Goal: Task Accomplishment & Management: Manage account settings

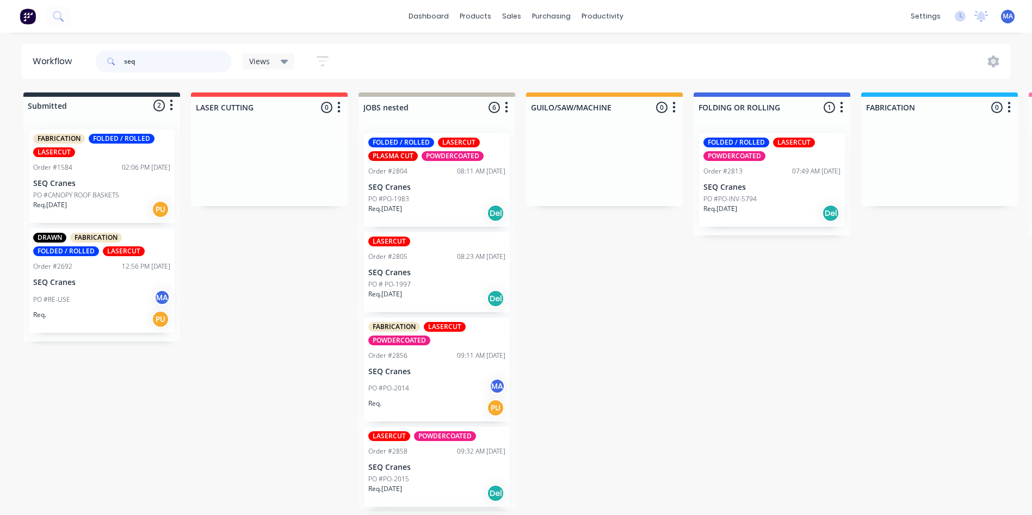
drag, startPoint x: 169, startPoint y: 65, endPoint x: 88, endPoint y: 64, distance: 81.6
click at [88, 64] on header "Workflow seq Views Save new view None (Default) edit Show/Hide statuses Show li…" at bounding box center [516, 61] width 989 height 35
type input "life"
click at [528, 22] on div "purchasing" at bounding box center [550, 16] width 49 height 16
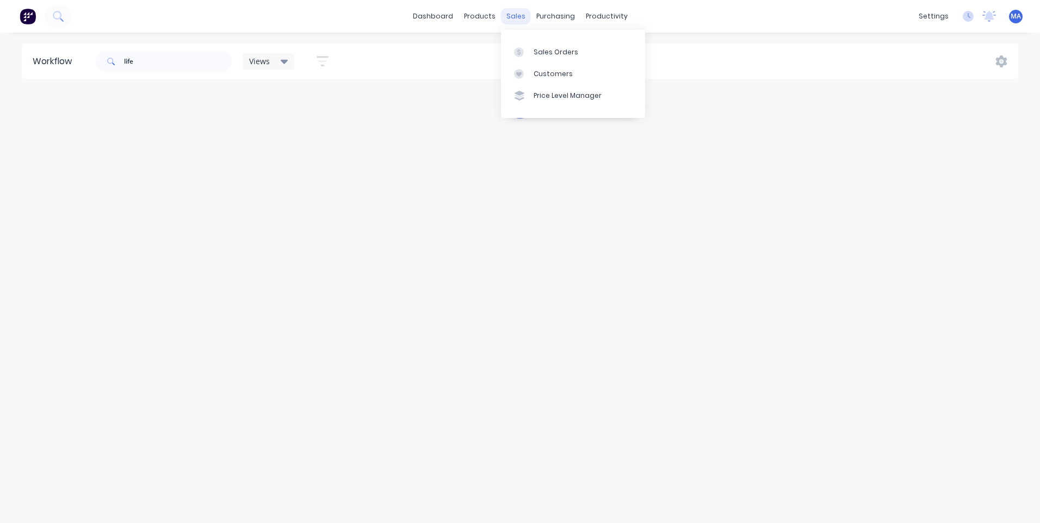
click at [506, 14] on div "sales" at bounding box center [516, 16] width 30 height 16
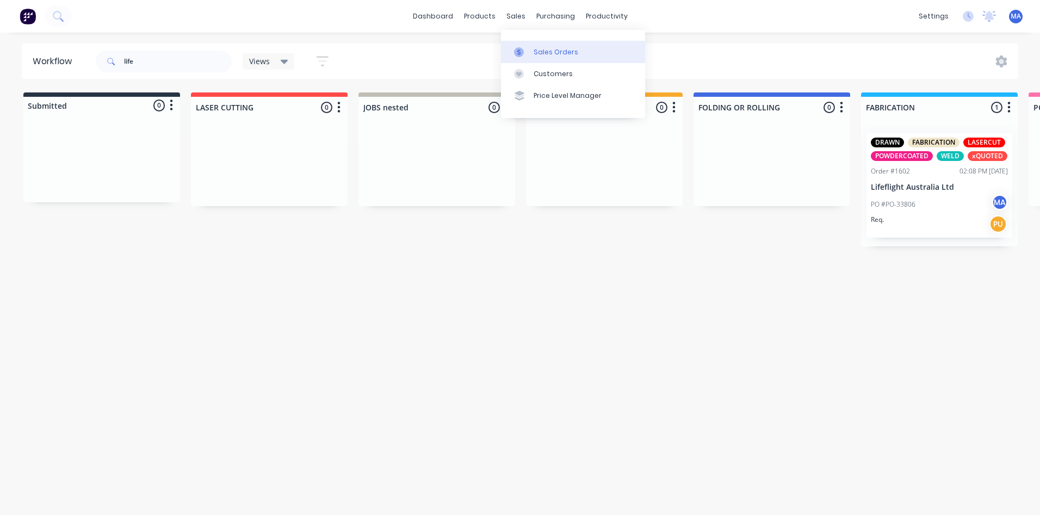
click at [541, 56] on div "Sales Orders" at bounding box center [555, 52] width 45 height 10
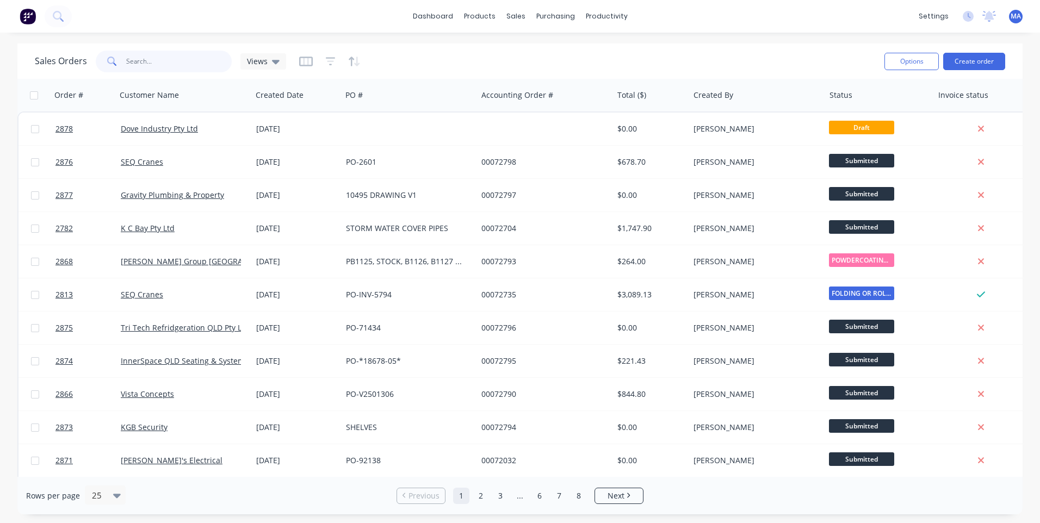
click at [227, 61] on input "text" at bounding box center [179, 62] width 106 height 22
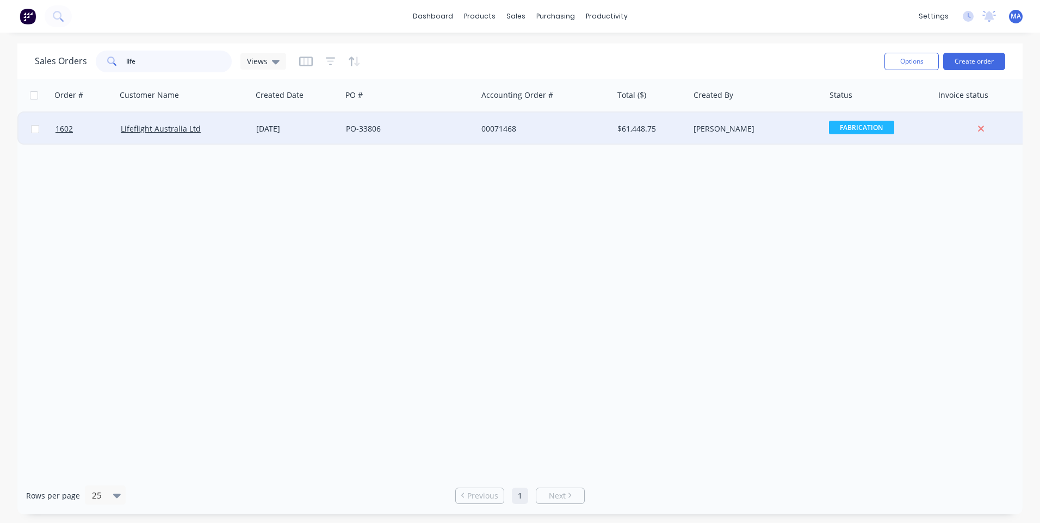
type input "life"
click at [197, 119] on div "Lifeflight Australia Ltd" at bounding box center [183, 129] width 135 height 33
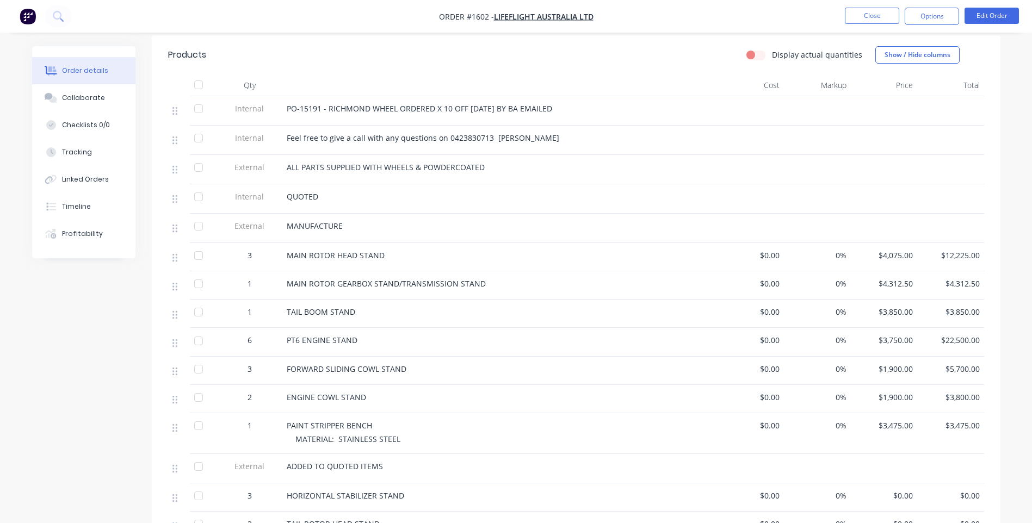
scroll to position [272, 0]
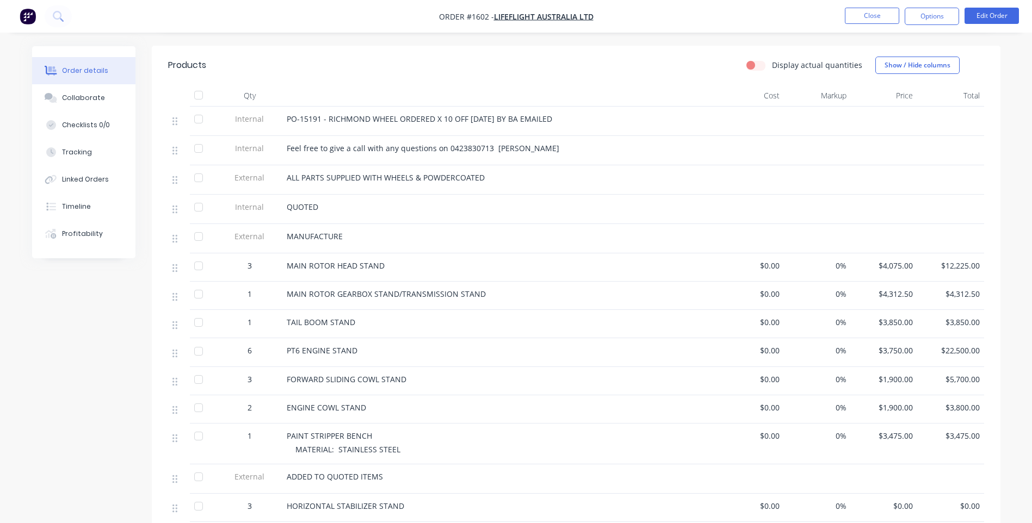
click at [905, 402] on span "$1,900.00" at bounding box center [884, 407] width 58 height 11
click at [1003, 15] on button "Edit Order" at bounding box center [991, 16] width 54 height 16
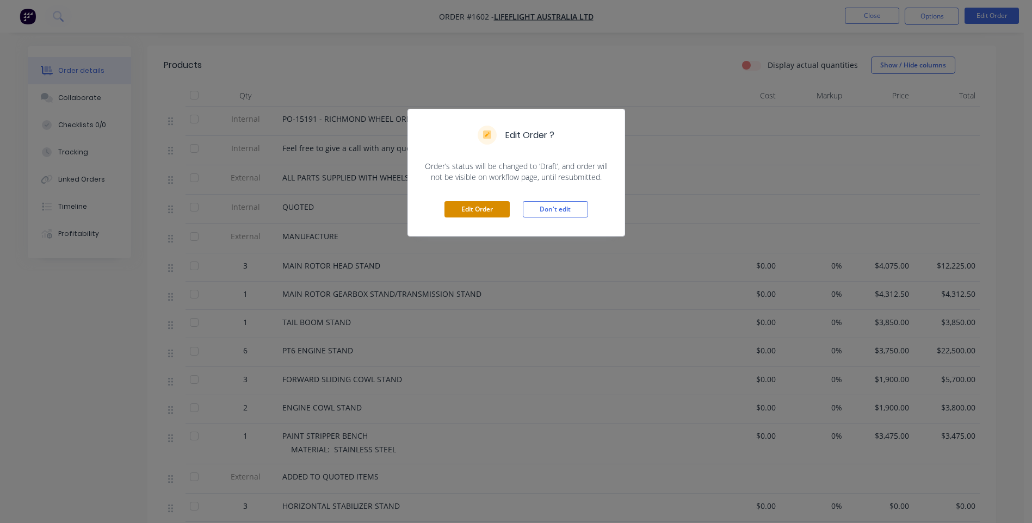
click at [472, 203] on button "Edit Order" at bounding box center [476, 209] width 65 height 16
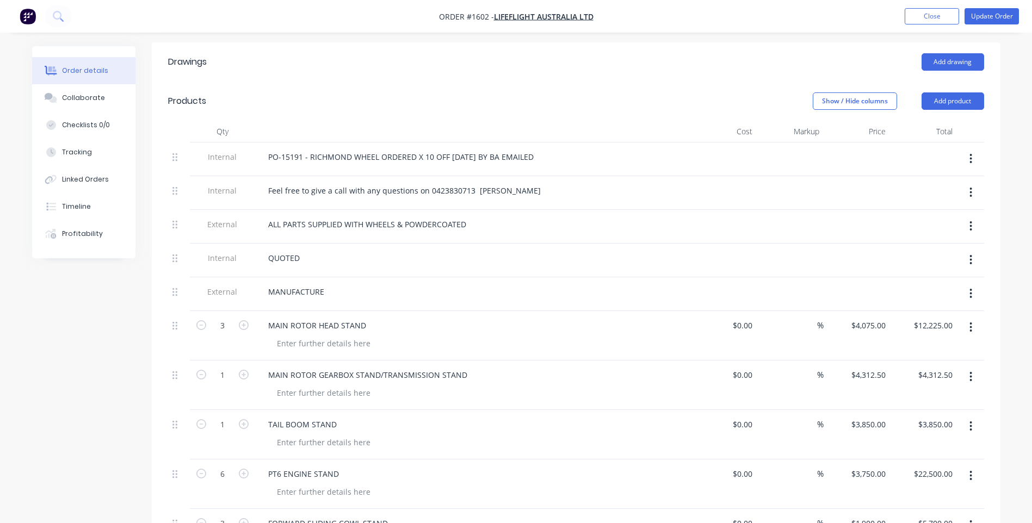
scroll to position [544, 0]
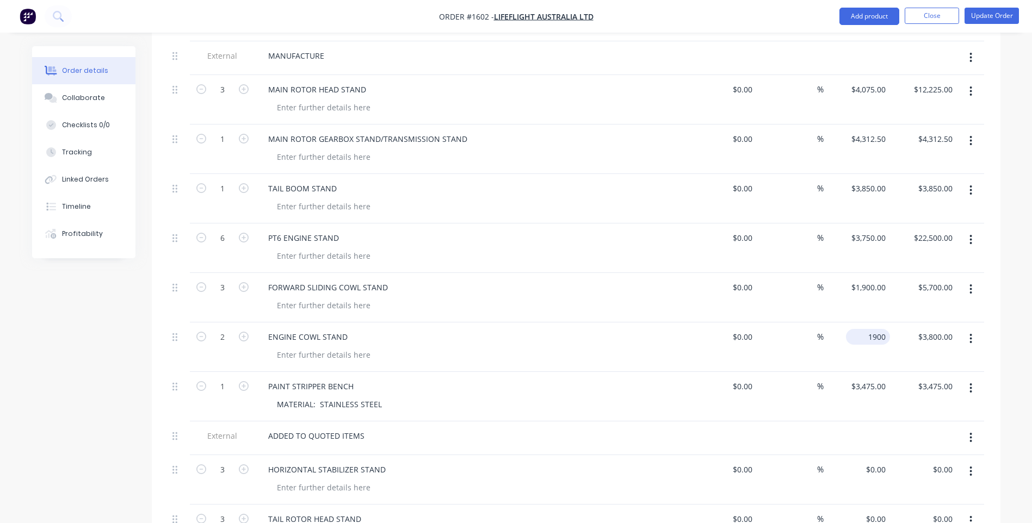
click at [887, 329] on input "1900" at bounding box center [870, 337] width 40 height 16
type input "$2,150.00"
type input "$4,300.00"
click at [624, 396] on div "MATERIAL: STAINLESS STEEL" at bounding box center [477, 404] width 418 height 16
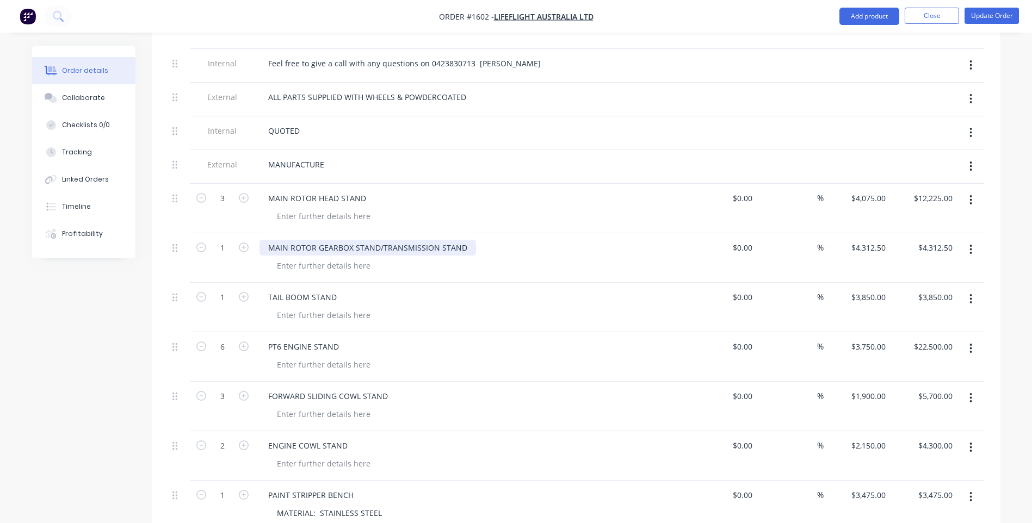
scroll to position [381, 0]
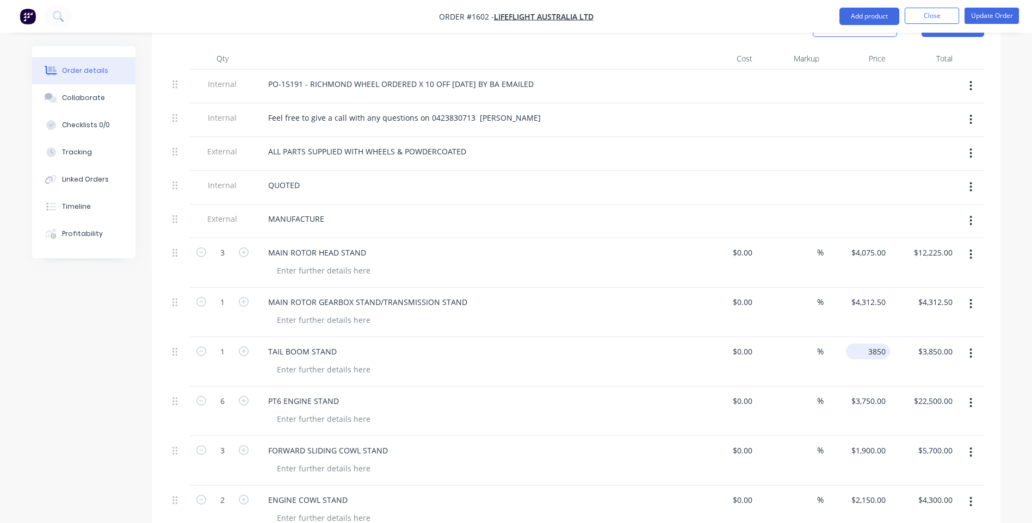
click at [884, 344] on input "3850" at bounding box center [870, 352] width 40 height 16
type input "$4,150.00"
click at [584, 461] on div at bounding box center [477, 469] width 418 height 16
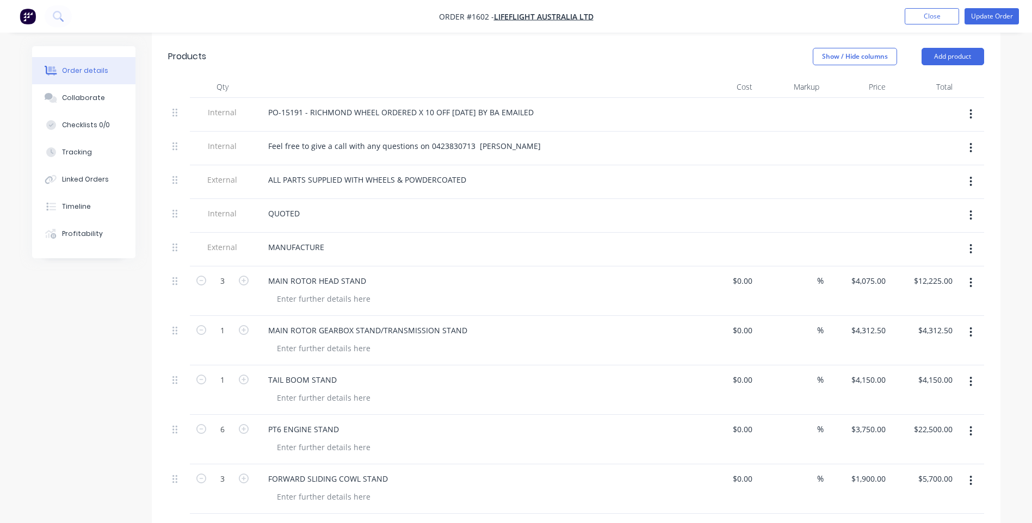
scroll to position [80, 0]
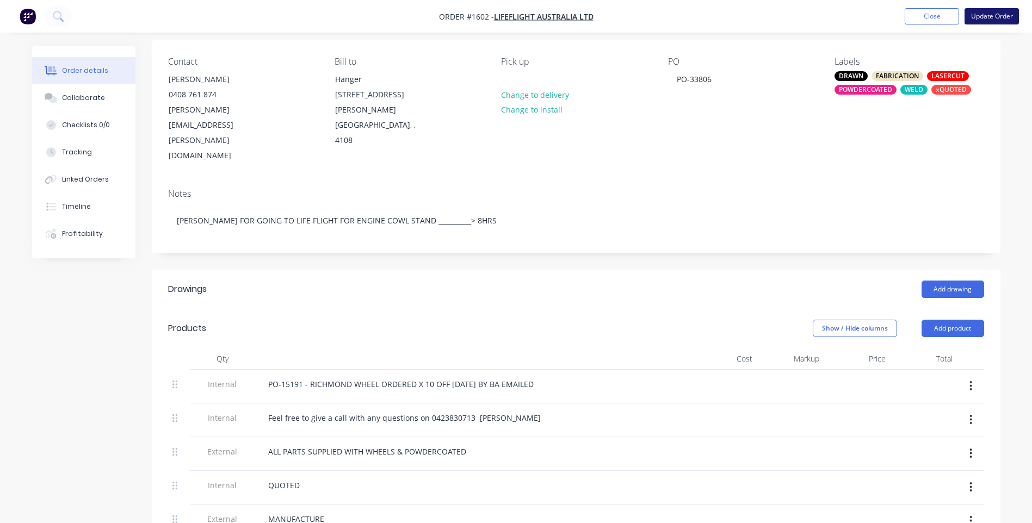
click at [1000, 17] on button "Update Order" at bounding box center [991, 16] width 54 height 16
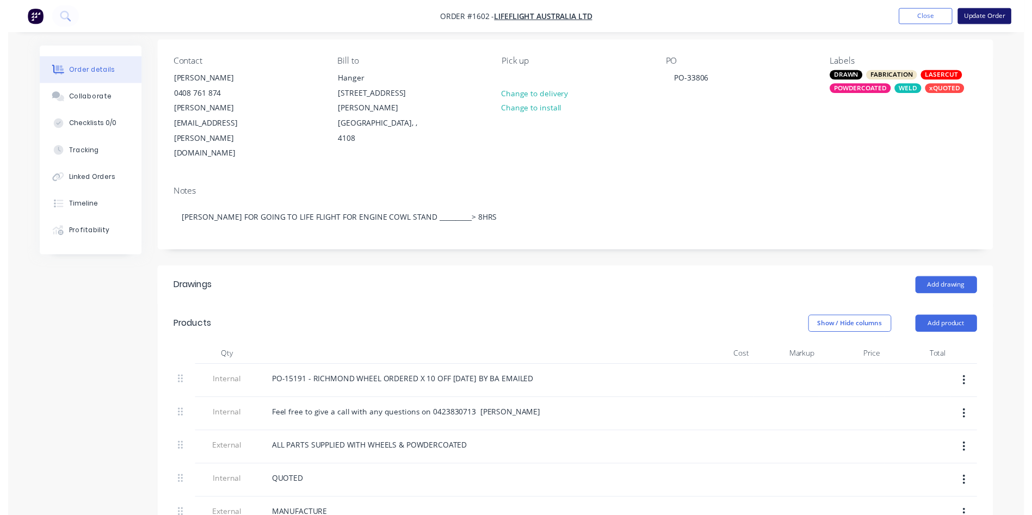
scroll to position [0, 0]
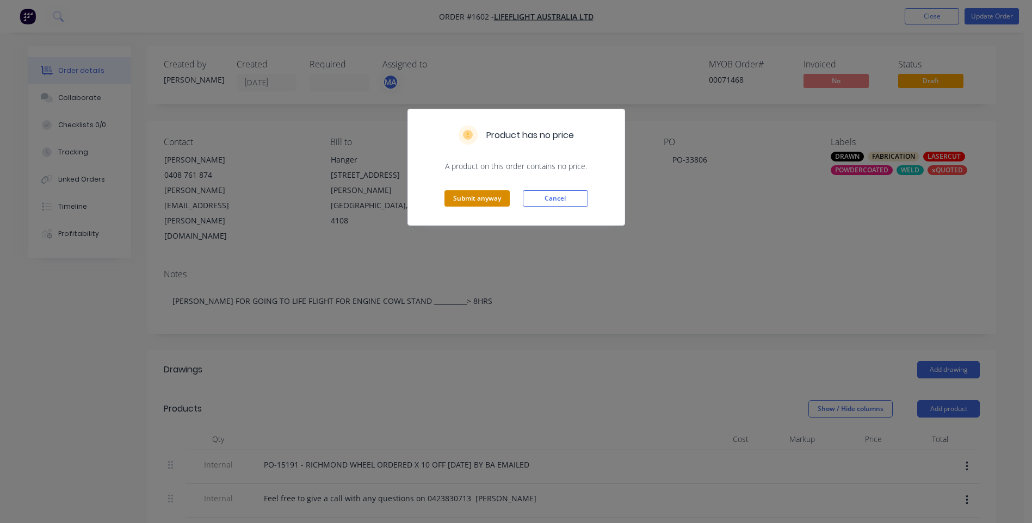
click at [481, 199] on button "Submit anyway" at bounding box center [476, 198] width 65 height 16
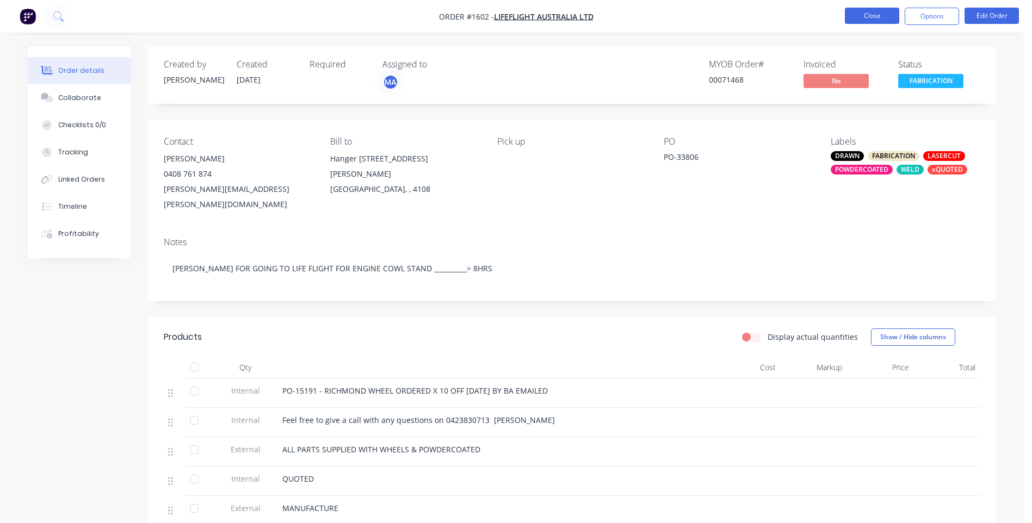
click at [888, 20] on button "Close" at bounding box center [872, 16] width 54 height 16
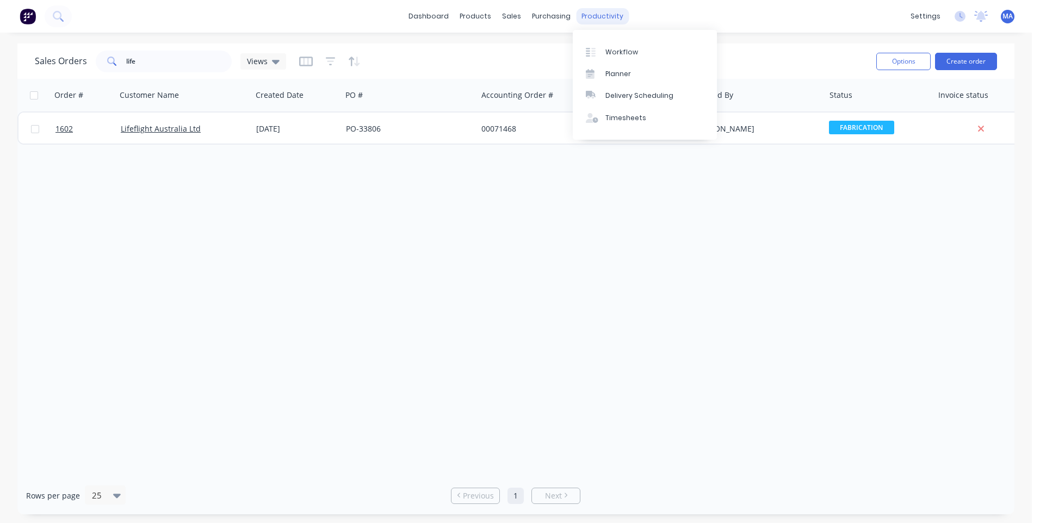
click at [601, 11] on div "productivity" at bounding box center [602, 16] width 53 height 16
click at [635, 49] on div "Workflow" at bounding box center [621, 52] width 33 height 10
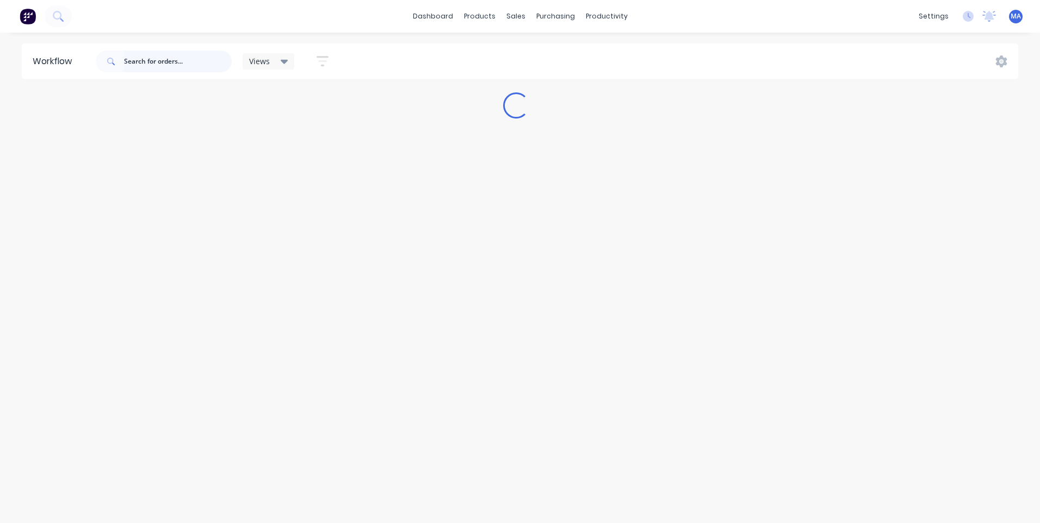
click at [139, 63] on input "text" at bounding box center [178, 62] width 108 height 22
type input "2813"
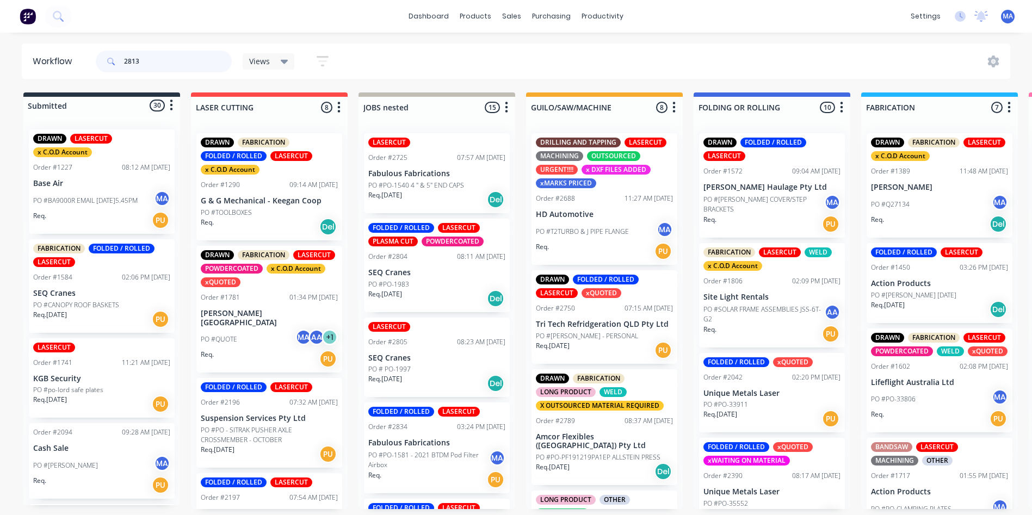
click at [157, 63] on input "2813" at bounding box center [178, 62] width 108 height 22
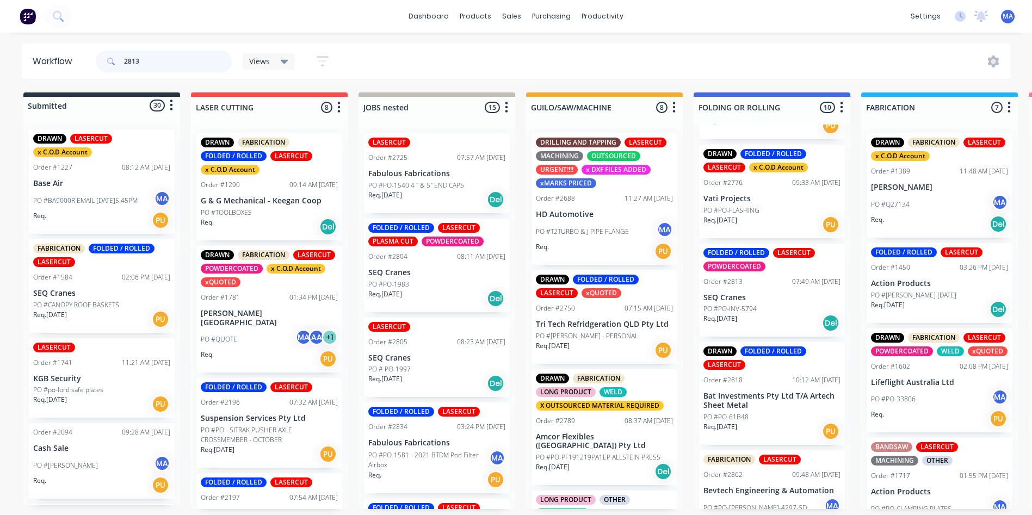
scroll to position [598, 0]
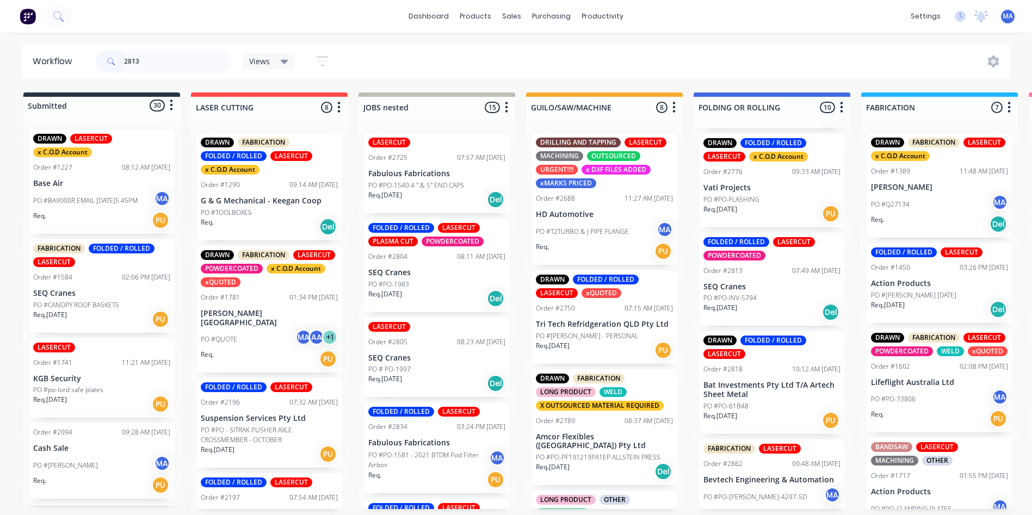
click at [713, 268] on div "Order #2813" at bounding box center [722, 271] width 39 height 10
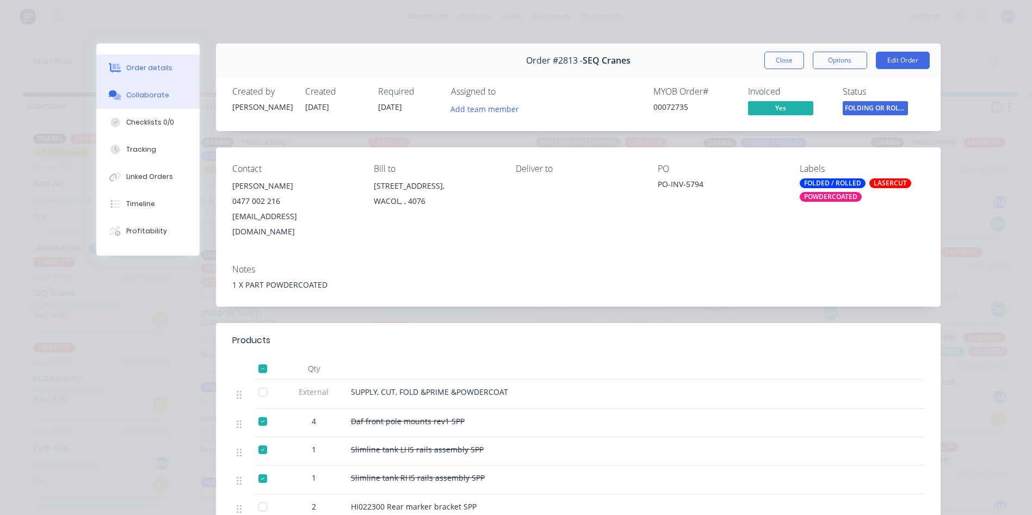
click at [137, 102] on button "Collaborate" at bounding box center [147, 95] width 103 height 27
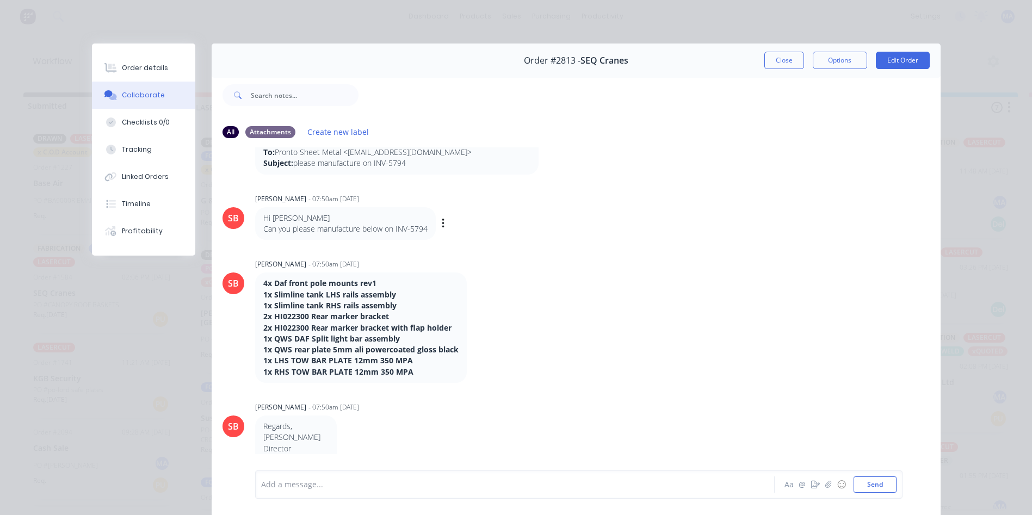
scroll to position [54, 0]
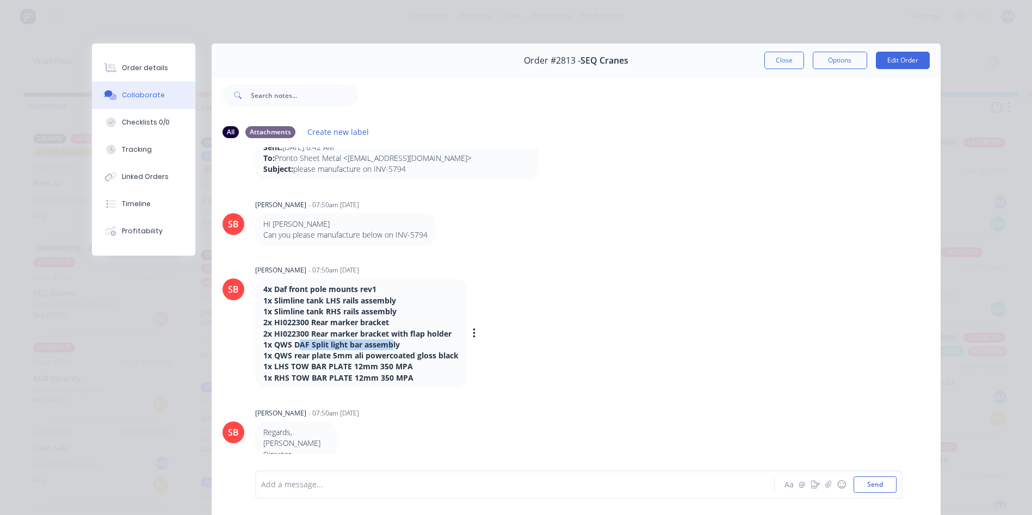
drag, startPoint x: 363, startPoint y: 345, endPoint x: 387, endPoint y: 345, distance: 23.4
click at [387, 345] on strong "1x QWS DAF Split light bar assembly" at bounding box center [331, 344] width 136 height 10
click at [400, 345] on p "1x QWS DAF Split light bar assembly" at bounding box center [360, 344] width 195 height 11
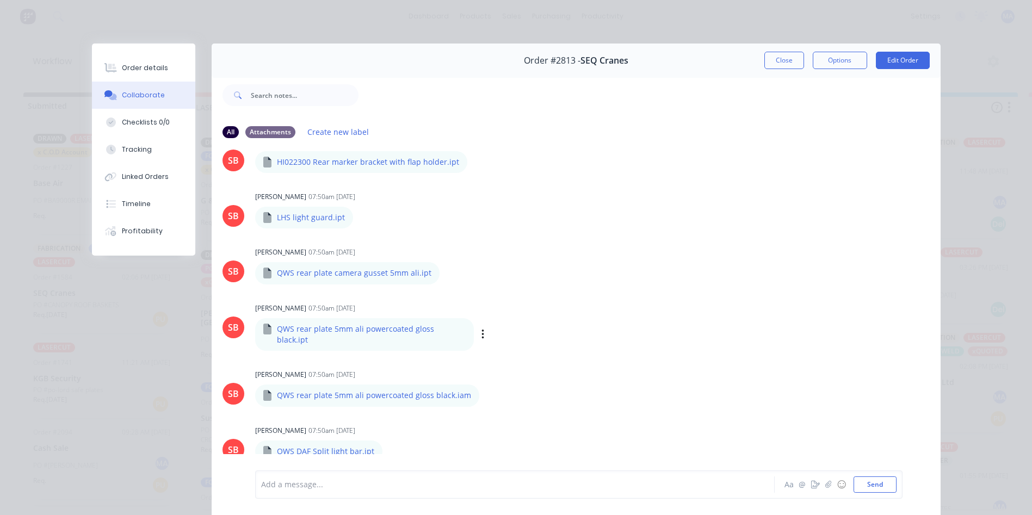
scroll to position [924, 0]
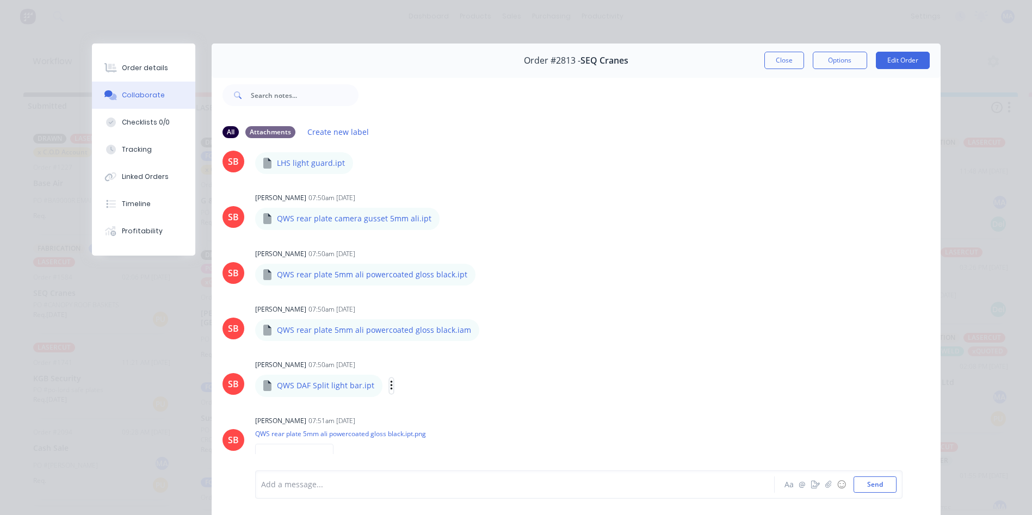
click at [389, 392] on button "button" at bounding box center [391, 386] width 4 height 16
click at [424, 410] on button "Download" at bounding box center [462, 414] width 122 height 24
drag, startPoint x: 275, startPoint y: 386, endPoint x: 354, endPoint y: 390, distance: 79.0
click at [354, 390] on p "QWS DAF Split light bar.ipt" at bounding box center [325, 385] width 97 height 11
copy p "QWS DAF Split light bar"
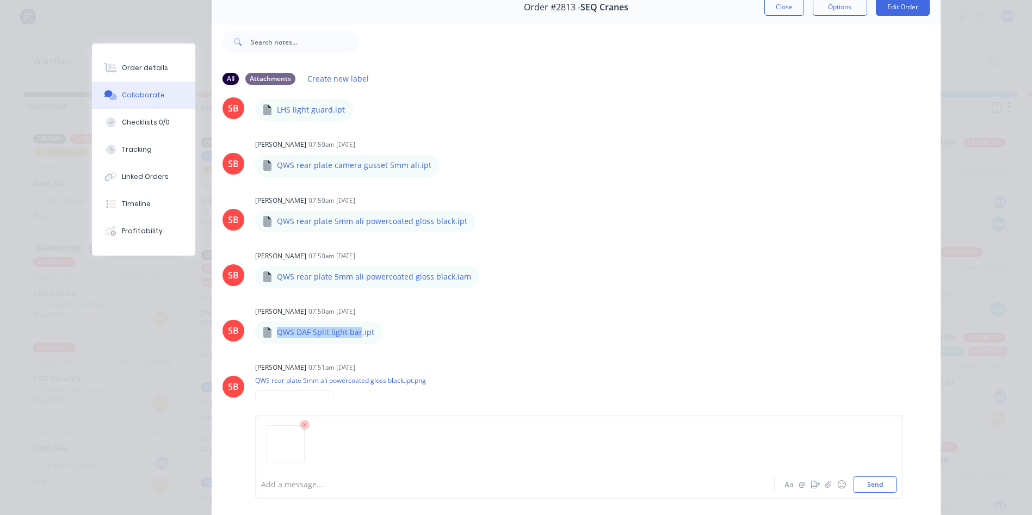
scroll to position [113, 0]
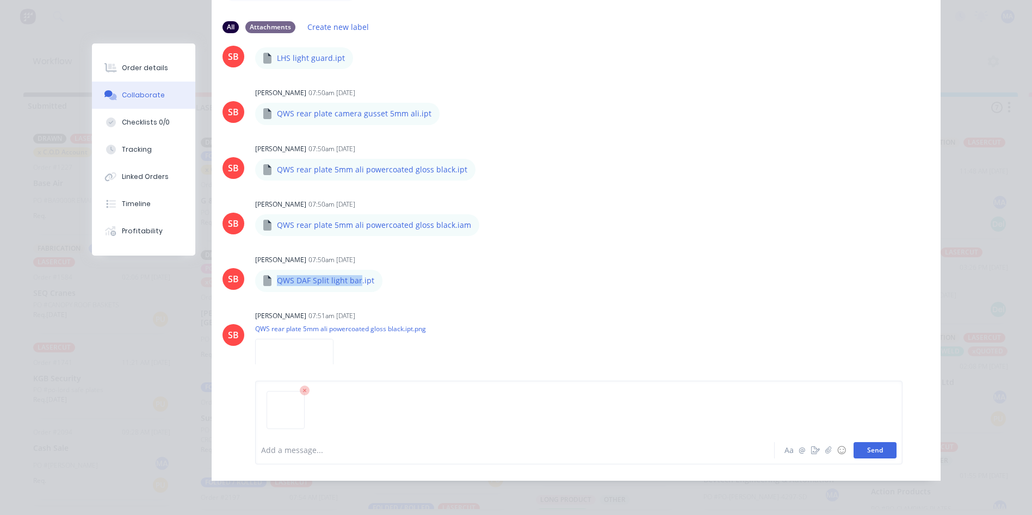
click at [877, 455] on button "Send" at bounding box center [874, 450] width 43 height 16
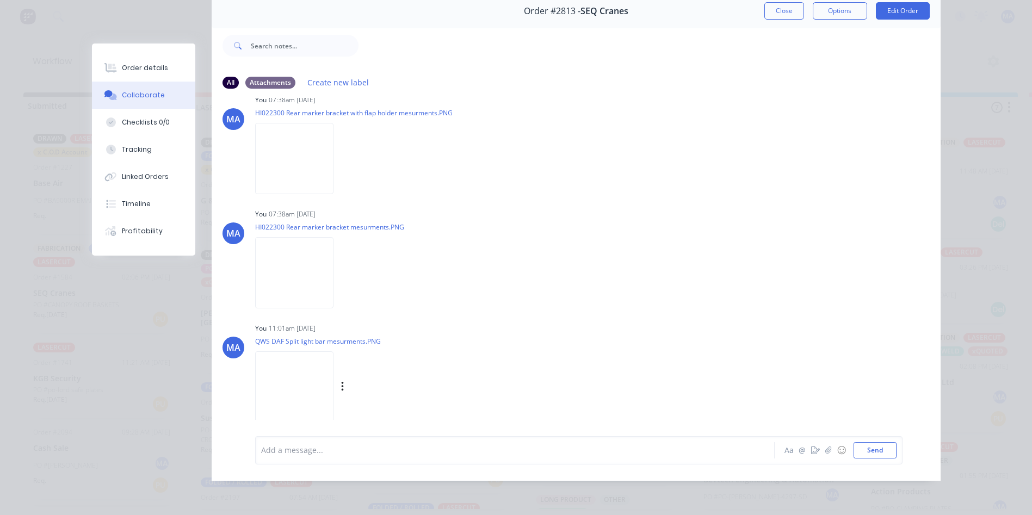
scroll to position [2, 0]
